Goal: Transaction & Acquisition: Purchase product/service

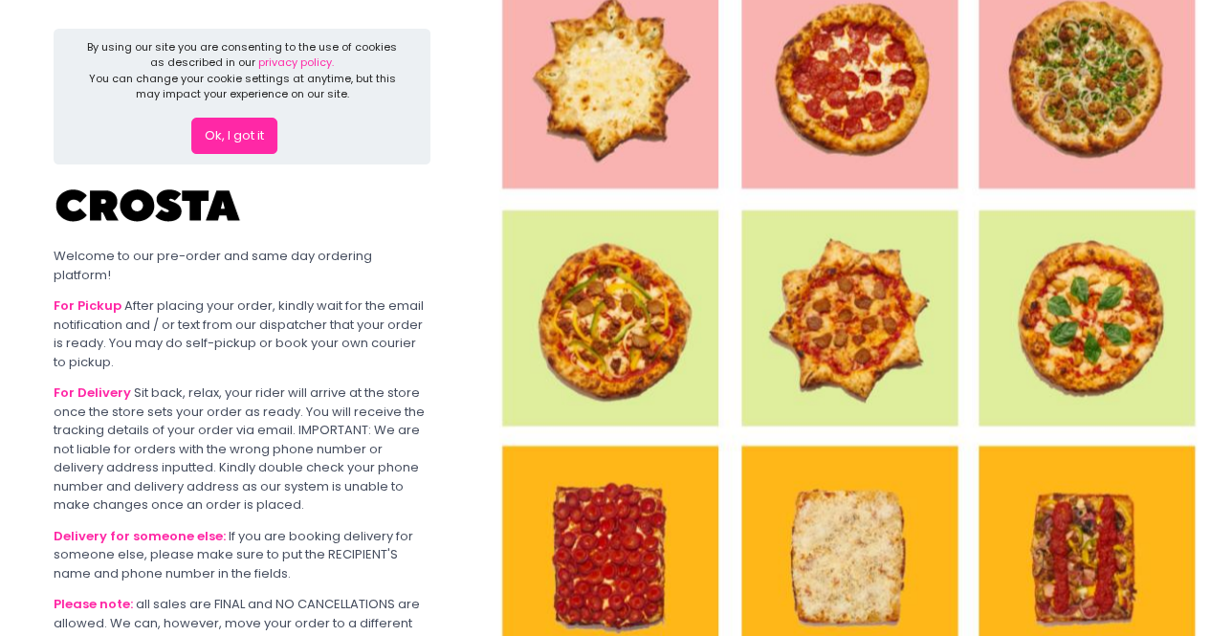
scroll to position [195, 0]
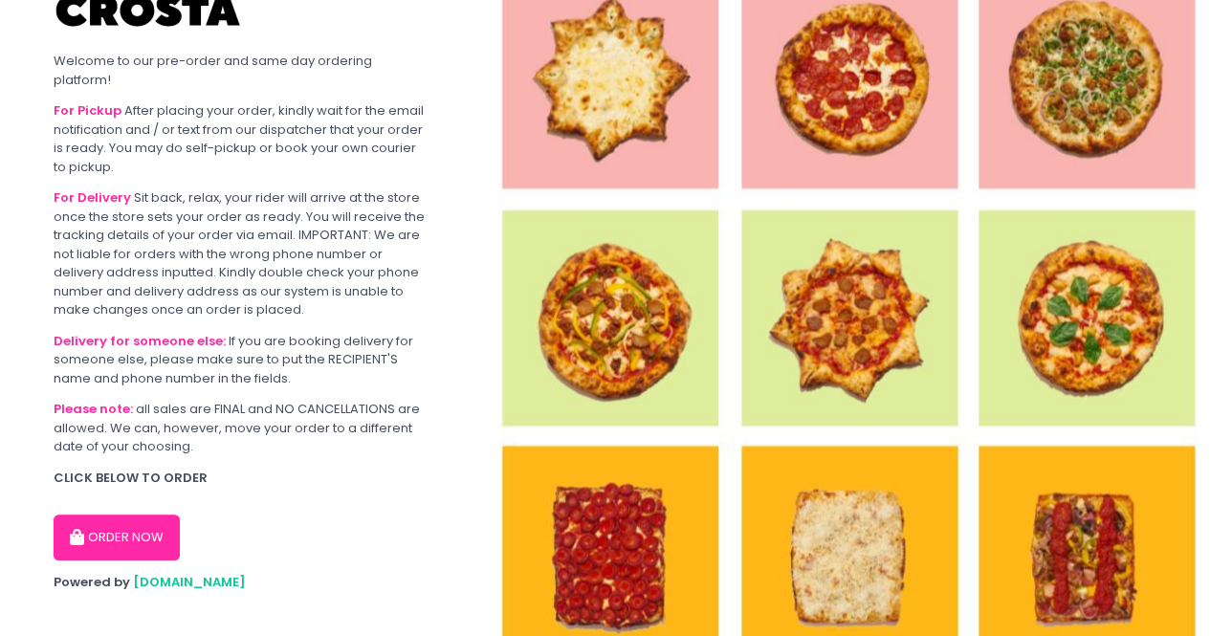
click at [119, 521] on button "ORDER NOW" at bounding box center [117, 538] width 126 height 46
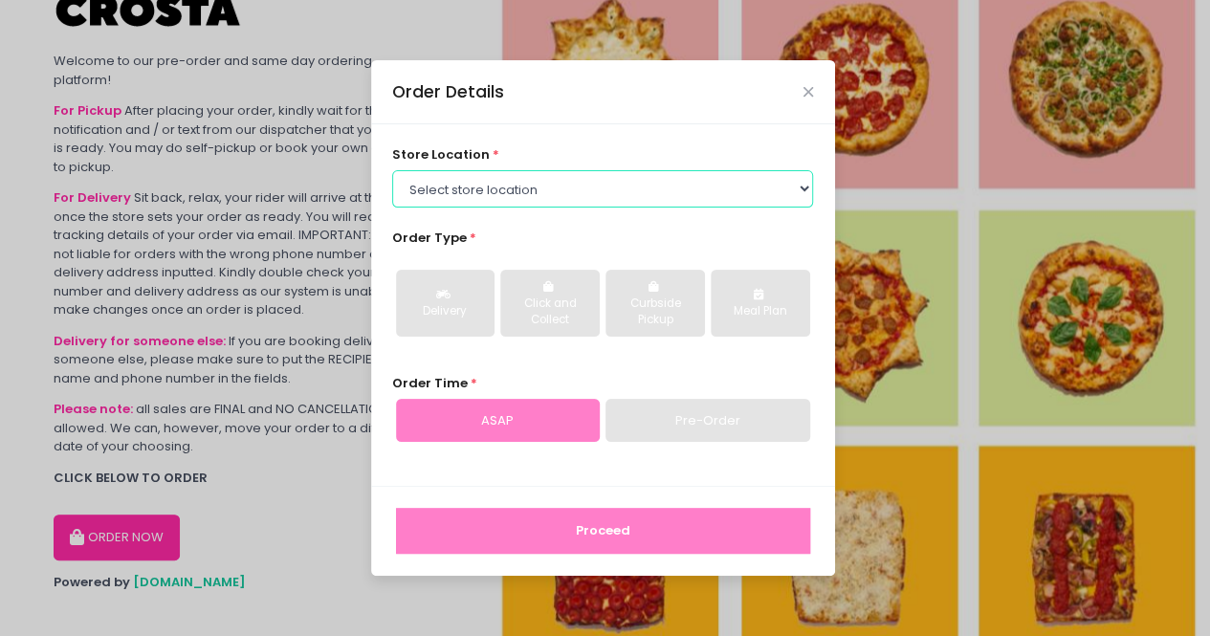
click at [740, 177] on select "Select store location Crosta Pizza - [PERSON_NAME] Crosta Pizza - [GEOGRAPHIC_D…" at bounding box center [602, 188] width 421 height 36
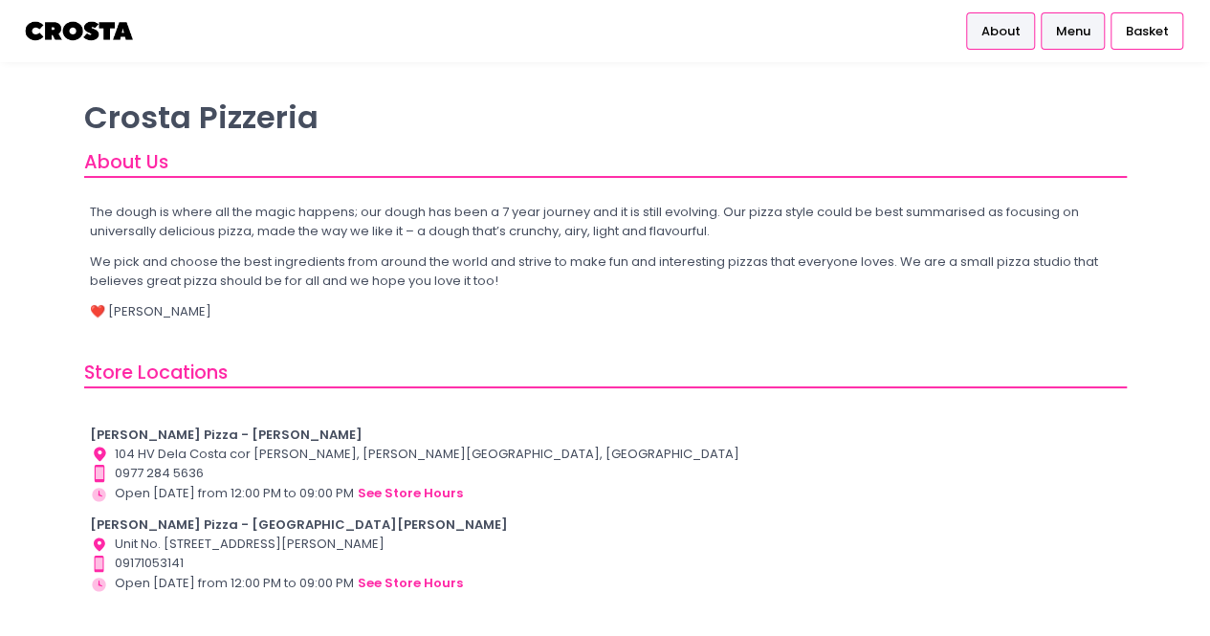
click at [1068, 28] on span "Menu" at bounding box center [1072, 31] width 34 height 19
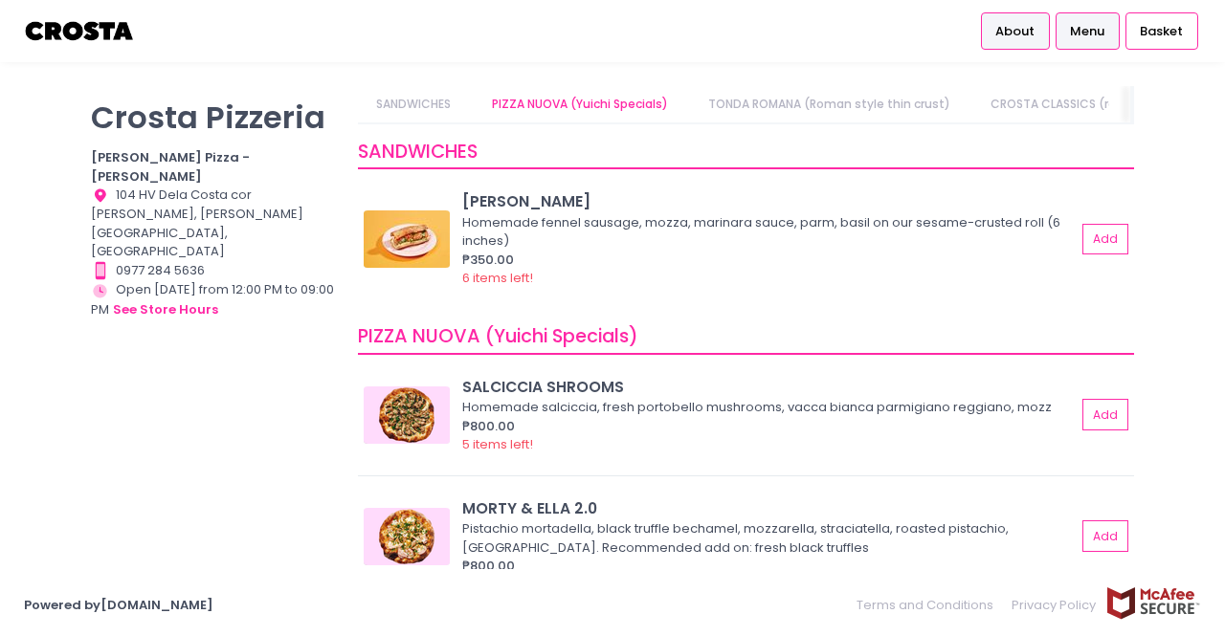
click at [1022, 30] on span "About" at bounding box center [1014, 31] width 39 height 19
